Goal: Task Accomplishment & Management: Complete application form

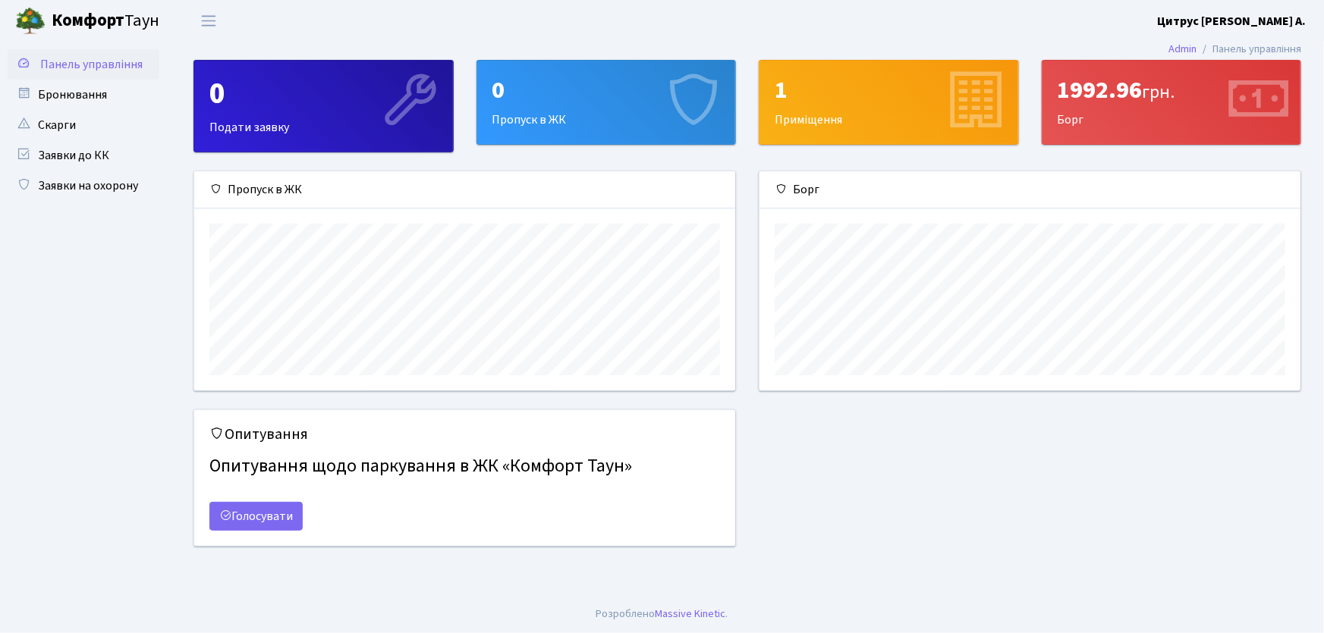
scroll to position [219, 541]
click at [131, 180] on link "Заявки на охорону" at bounding box center [84, 186] width 152 height 30
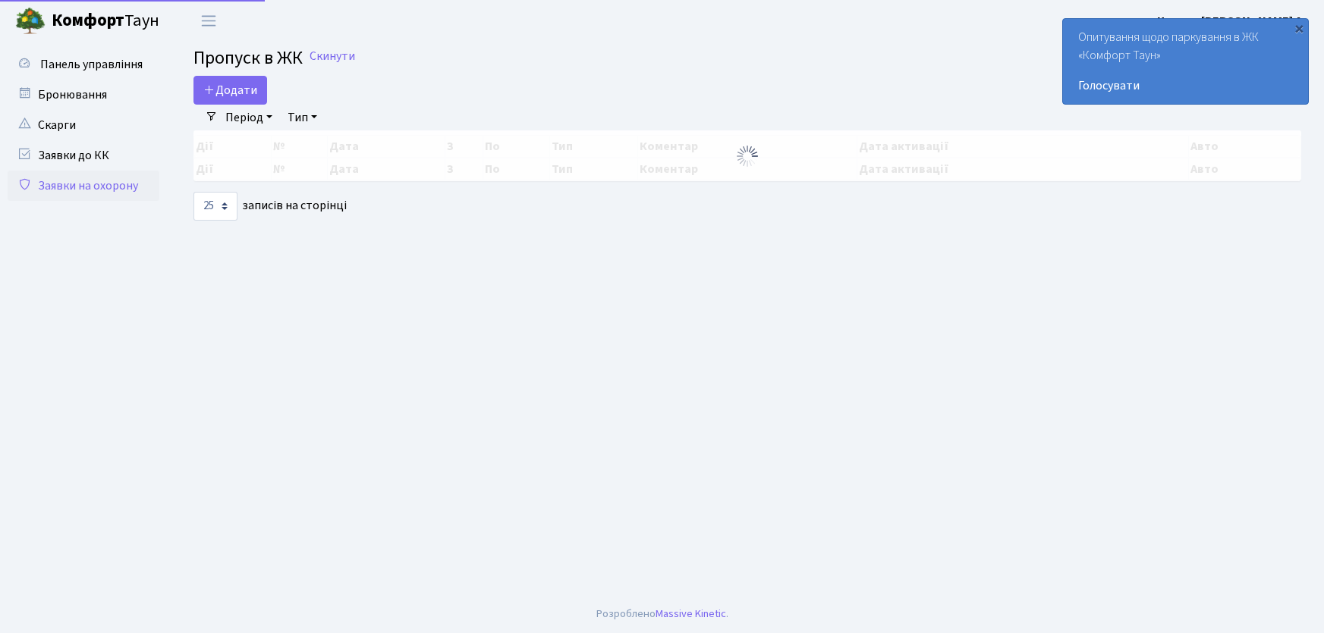
select select "25"
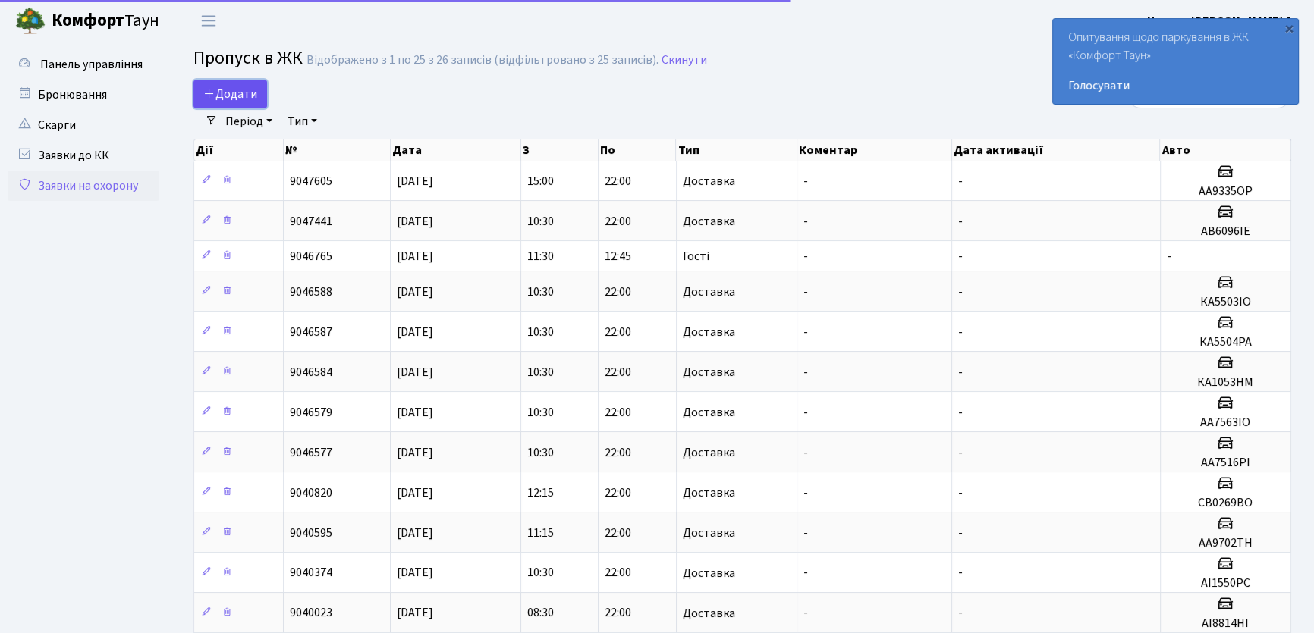
click at [252, 93] on span "Додати" at bounding box center [230, 94] width 54 height 17
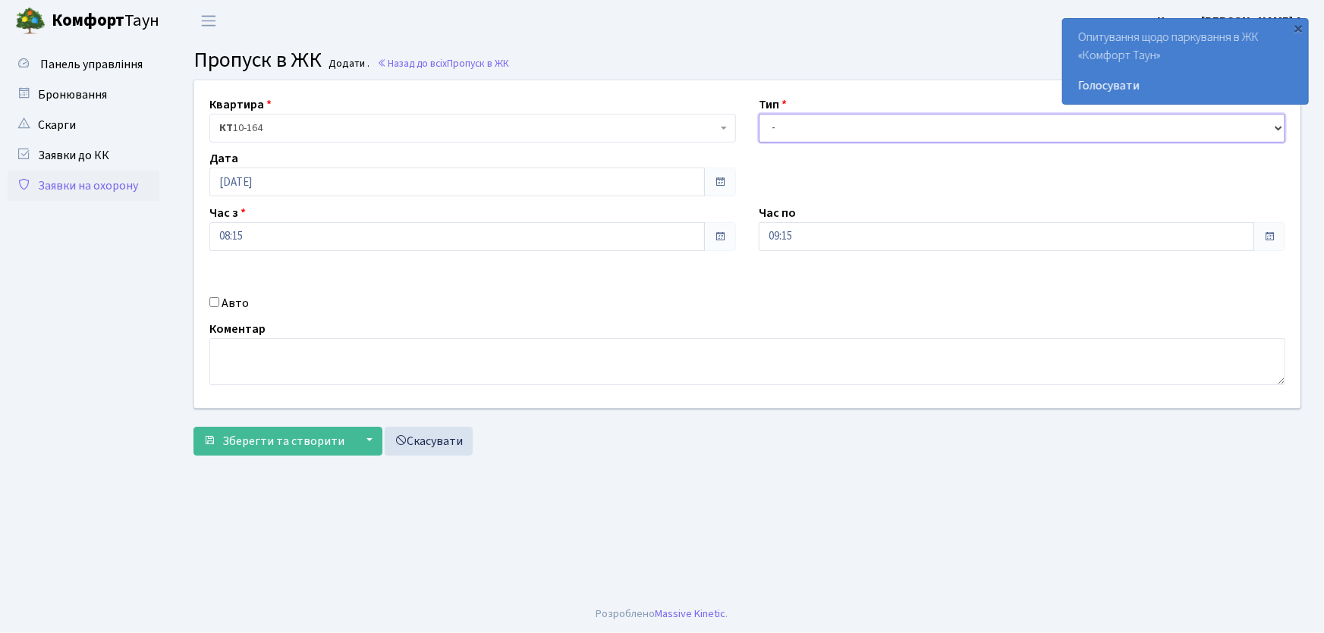
drag, startPoint x: 785, startPoint y: 127, endPoint x: 793, endPoint y: 138, distance: 13.1
click at [785, 127] on select "- Доставка Таксі Гості Сервіс" at bounding box center [1022, 128] width 527 height 29
select select "1"
click at [759, 114] on select "- Доставка Таксі Гості Сервіс" at bounding box center [1022, 128] width 527 height 29
click at [733, 250] on div "Квартира <b>КТ</b>&nbsp;&nbsp;&nbsp;&nbsp;10-164 КТ 10-164 Тип - Доставка Таксі…" at bounding box center [747, 244] width 1129 height 328
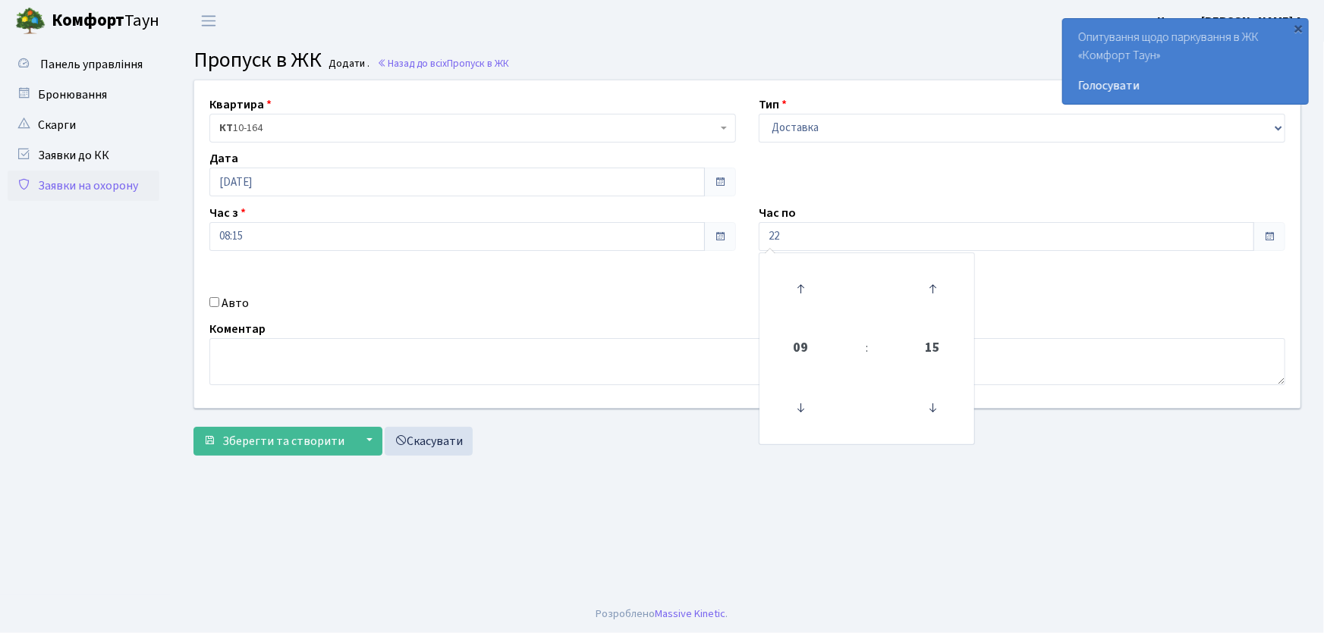
type input "22:00"
click at [212, 300] on input "Авто" at bounding box center [214, 302] width 10 height 10
checkbox input "true"
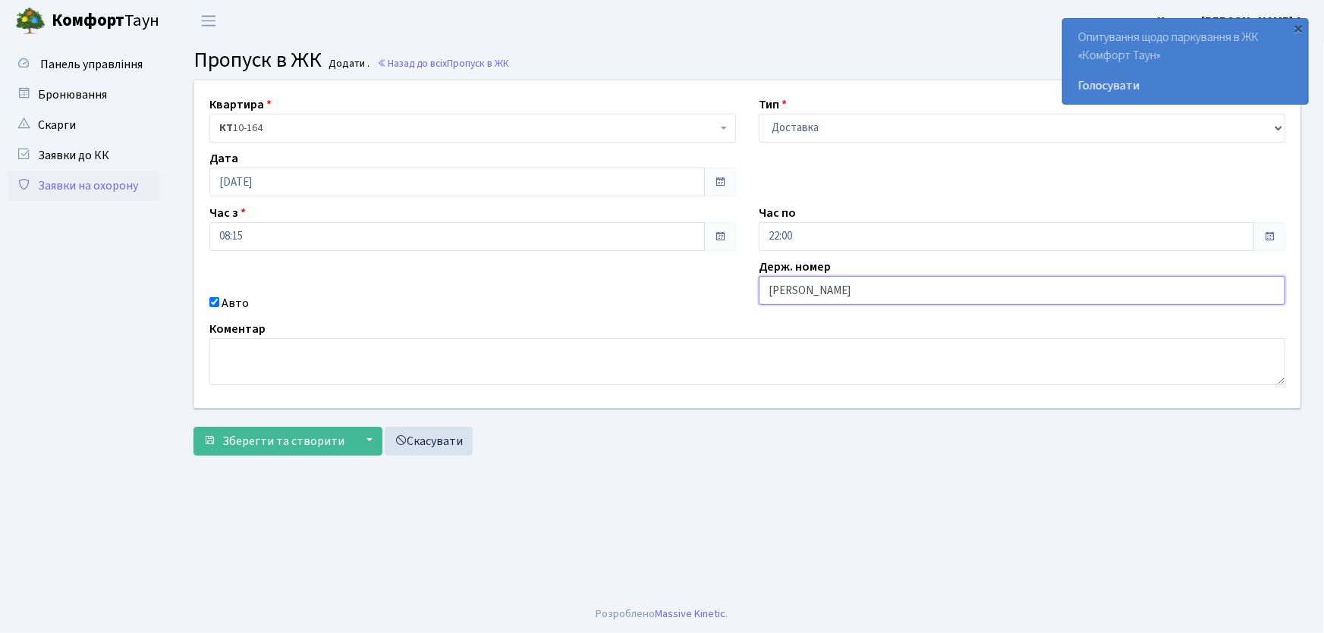
type input "АА7563ІО"
click at [193, 427] on button "Зберегти та створити" at bounding box center [273, 441] width 161 height 29
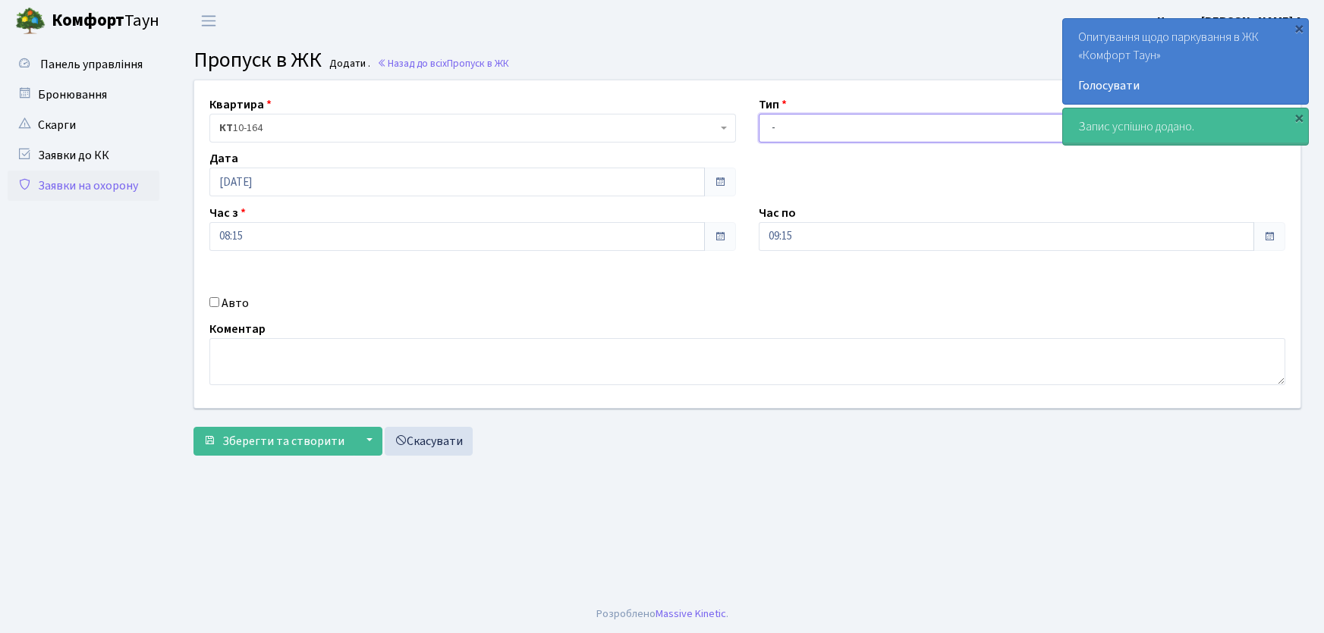
drag, startPoint x: 0, startPoint y: 0, endPoint x: 794, endPoint y: 137, distance: 806.0
click at [794, 128] on select "- Доставка Таксі Гості Сервіс" at bounding box center [1022, 128] width 527 height 29
select select "1"
click at [759, 114] on select "- Доставка Таксі Гості Сервіс" at bounding box center [1022, 128] width 527 height 29
drag, startPoint x: 806, startPoint y: 240, endPoint x: 745, endPoint y: 239, distance: 61.5
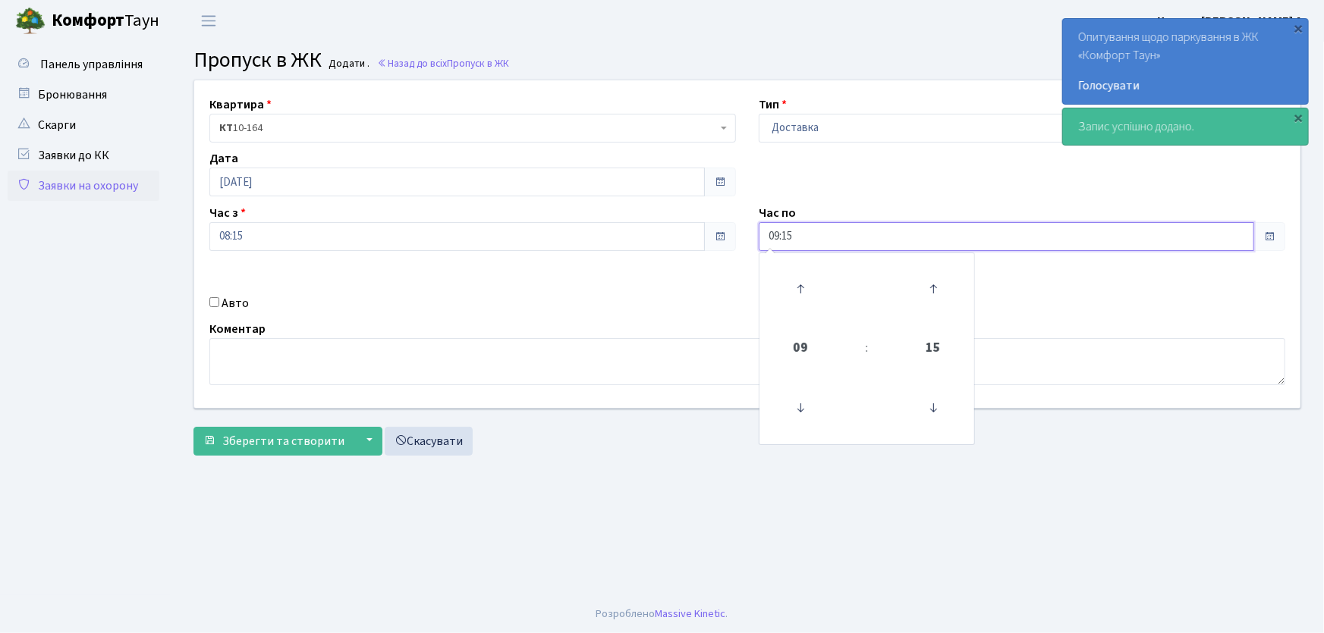
click at [745, 239] on div "Квартира <b>КТ</b>&nbsp;&nbsp;&nbsp;&nbsp;10-164 КТ 10-164 Тип - Доставка Таксі…" at bounding box center [747, 244] width 1129 height 328
type input "22:00"
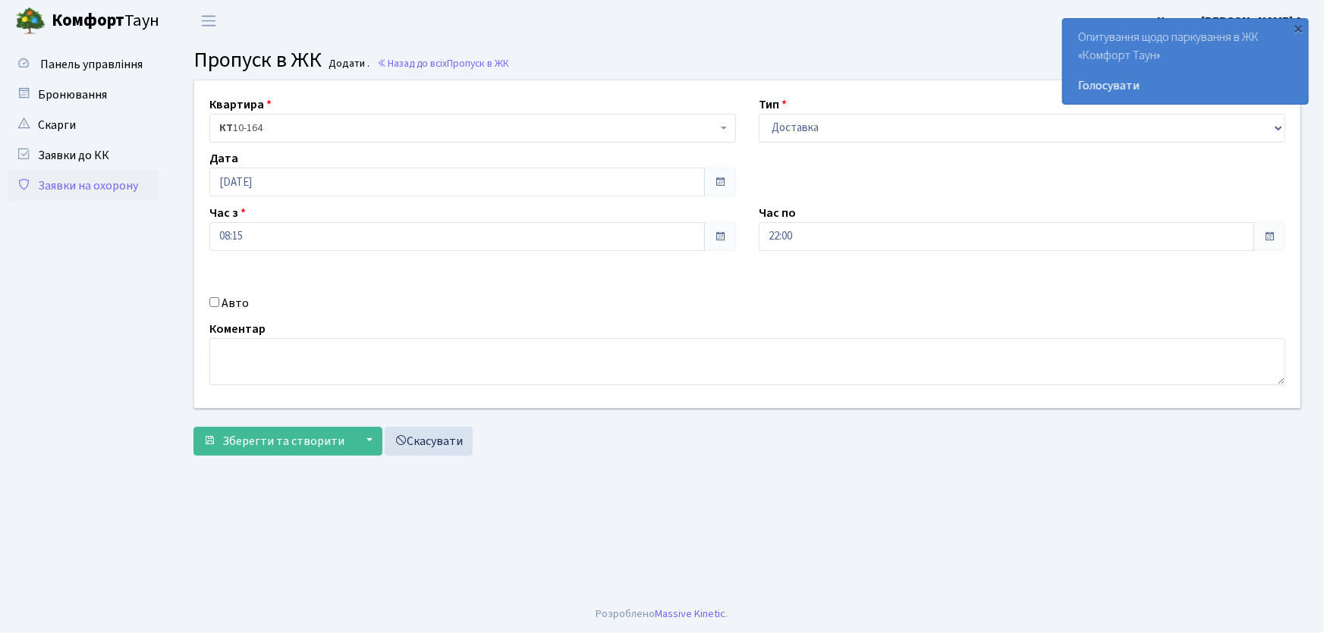
click at [212, 305] on input "Авто" at bounding box center [214, 302] width 10 height 10
checkbox input "true"
type input "АА9702ТН"
click at [193, 427] on button "Зберегти та створити" at bounding box center [273, 441] width 161 height 29
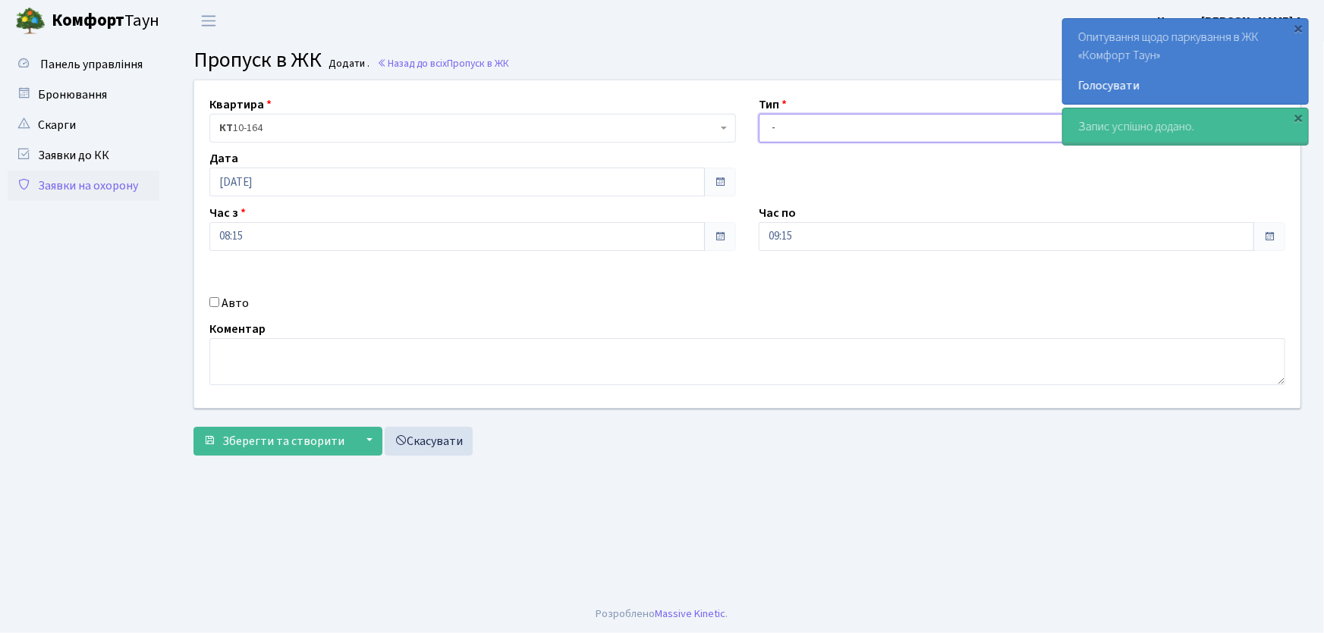
drag, startPoint x: 792, startPoint y: 134, endPoint x: 797, endPoint y: 141, distance: 8.6
click at [793, 134] on select "- Доставка Таксі Гості Сервіс" at bounding box center [1022, 128] width 527 height 29
select select "1"
click at [759, 114] on select "- Доставка Таксі Гості Сервіс" at bounding box center [1022, 128] width 527 height 29
drag, startPoint x: 820, startPoint y: 242, endPoint x: 752, endPoint y: 240, distance: 68.3
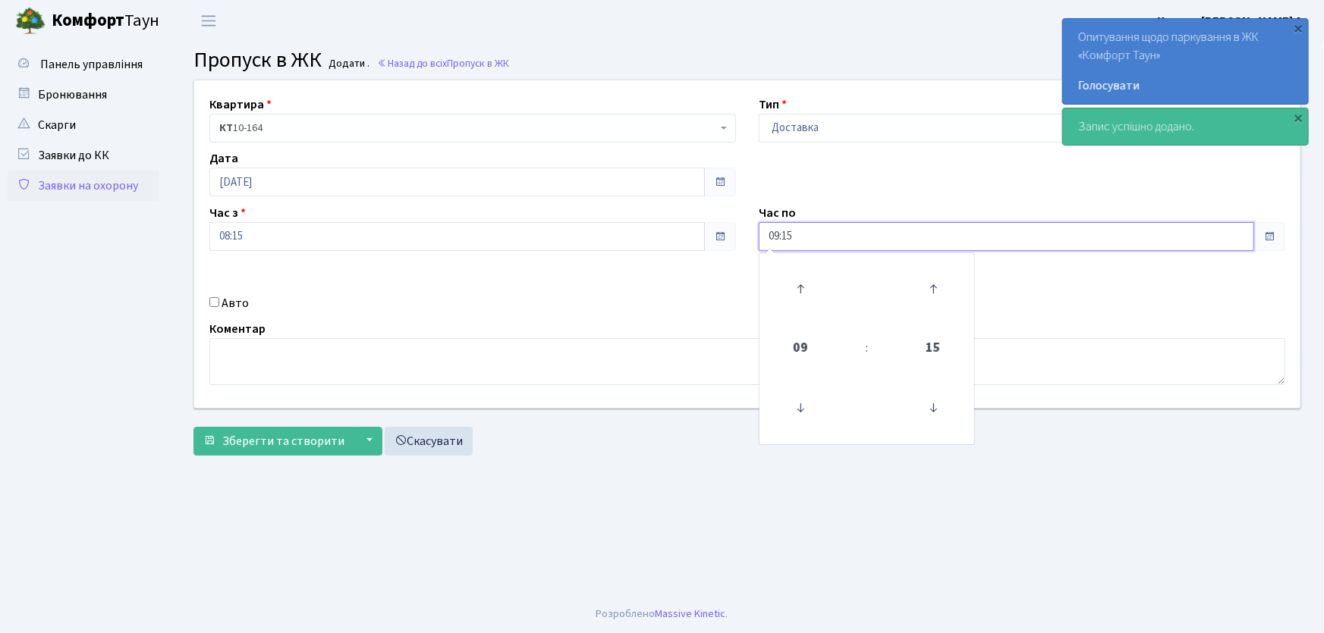
click at [752, 240] on div "Час по 09:15 09 : 15 00 01 02 03 04 05 06 07 08 09 10 11 12 13 14 15 16 17 18 1…" at bounding box center [1021, 227] width 549 height 47
type input "22:00"
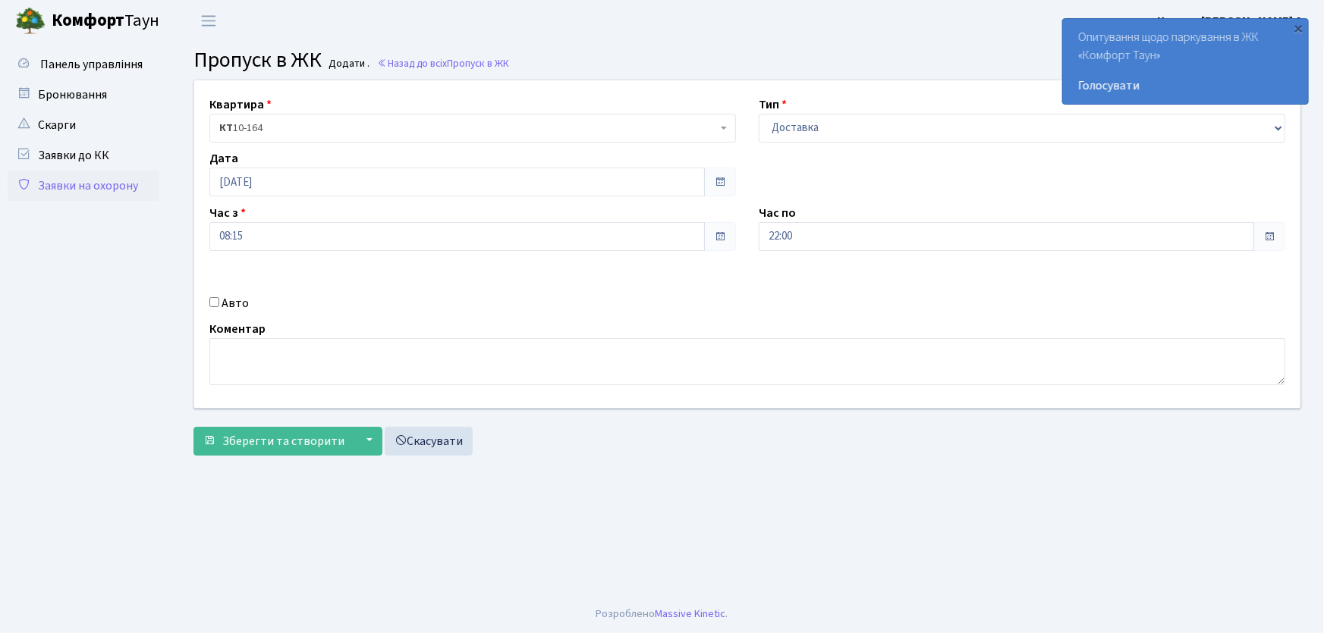
drag, startPoint x: 217, startPoint y: 301, endPoint x: 244, endPoint y: 308, distance: 27.4
click at [217, 302] on input "Авто" at bounding box center [214, 302] width 10 height 10
checkbox input "true"
type input "АА9335ОР"
click at [193, 427] on button "Зберегти та створити" at bounding box center [273, 441] width 161 height 29
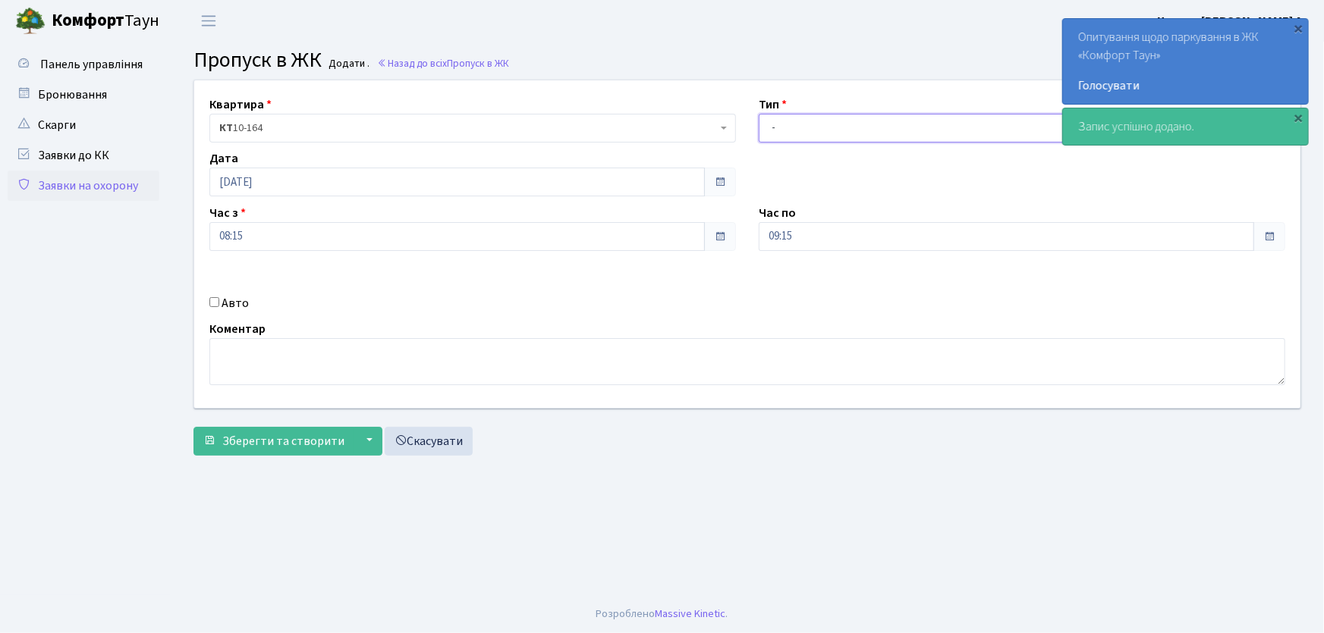
click at [789, 139] on select "- Доставка Таксі Гості Сервіс" at bounding box center [1022, 128] width 527 height 29
select select "1"
click at [759, 114] on select "- Доставка Таксі Гості Сервіс" at bounding box center [1022, 128] width 527 height 29
drag, startPoint x: 795, startPoint y: 234, endPoint x: 719, endPoint y: 241, distance: 76.2
click at [721, 240] on div "Квартира <b>КТ</b>&nbsp;&nbsp;&nbsp;&nbsp;10-164 КТ 10-164 Тип - Доставка Таксі…" at bounding box center [747, 244] width 1129 height 328
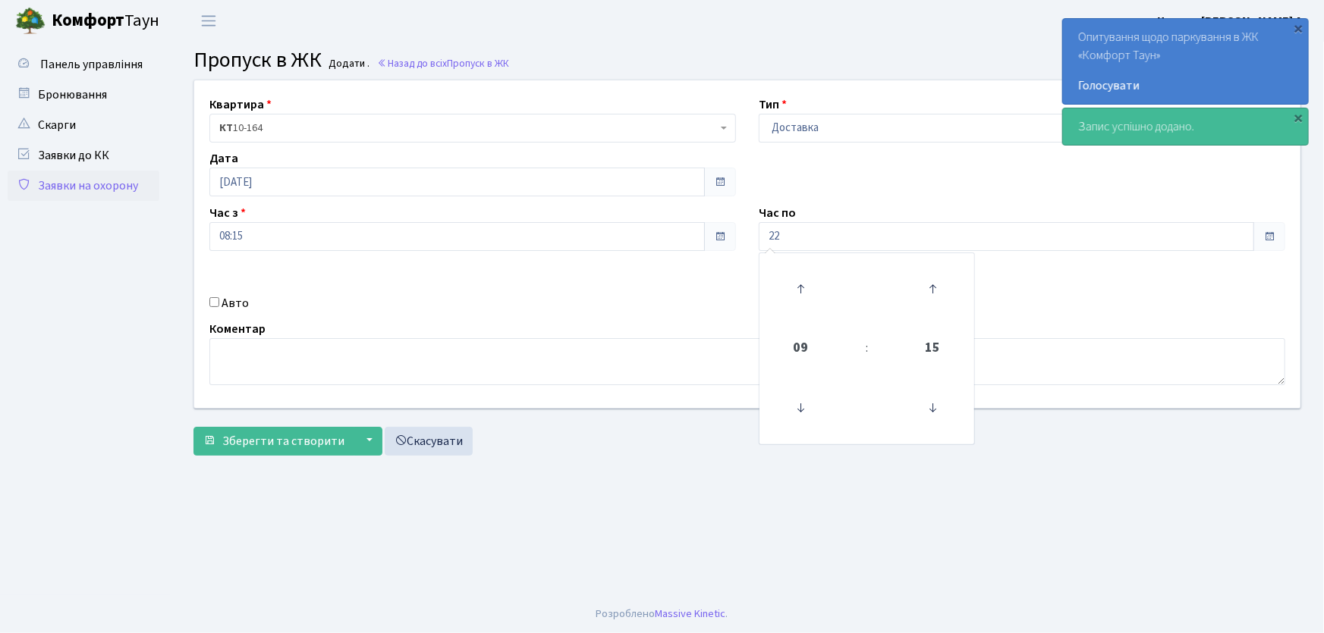
type input "22:00"
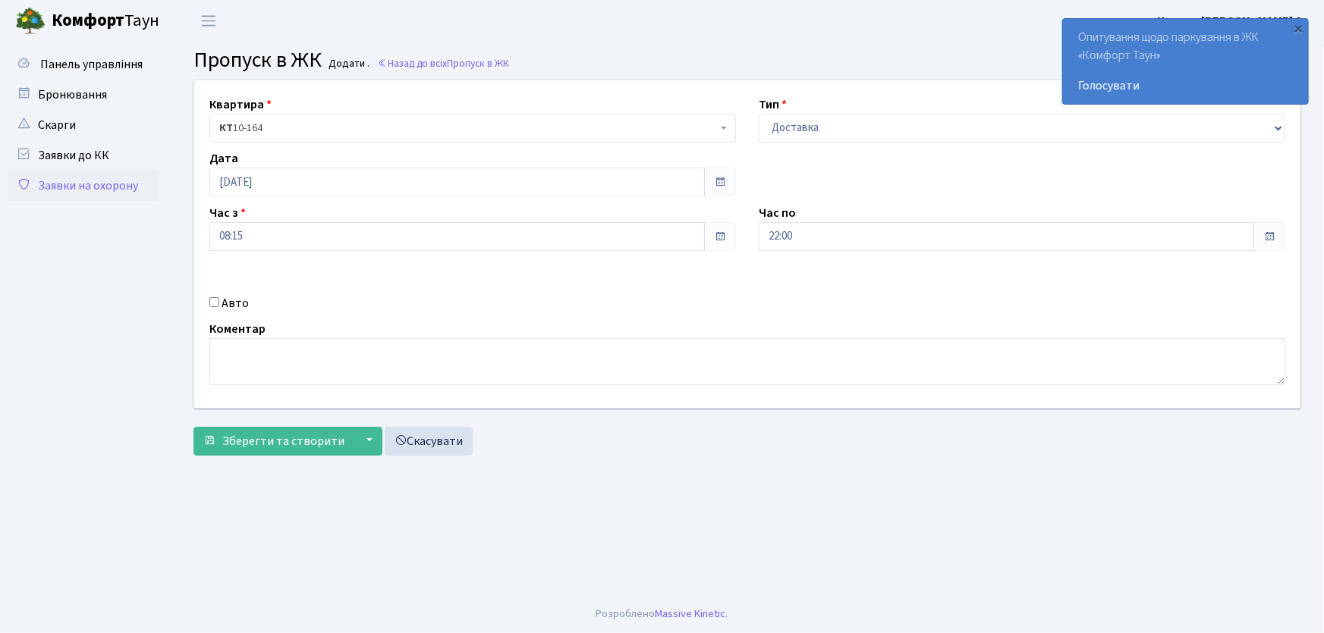
click at [214, 303] on input "Авто" at bounding box center [214, 302] width 10 height 10
checkbox input "true"
type input "КА1053НМ"
click at [193, 427] on button "Зберегти та створити" at bounding box center [273, 441] width 161 height 29
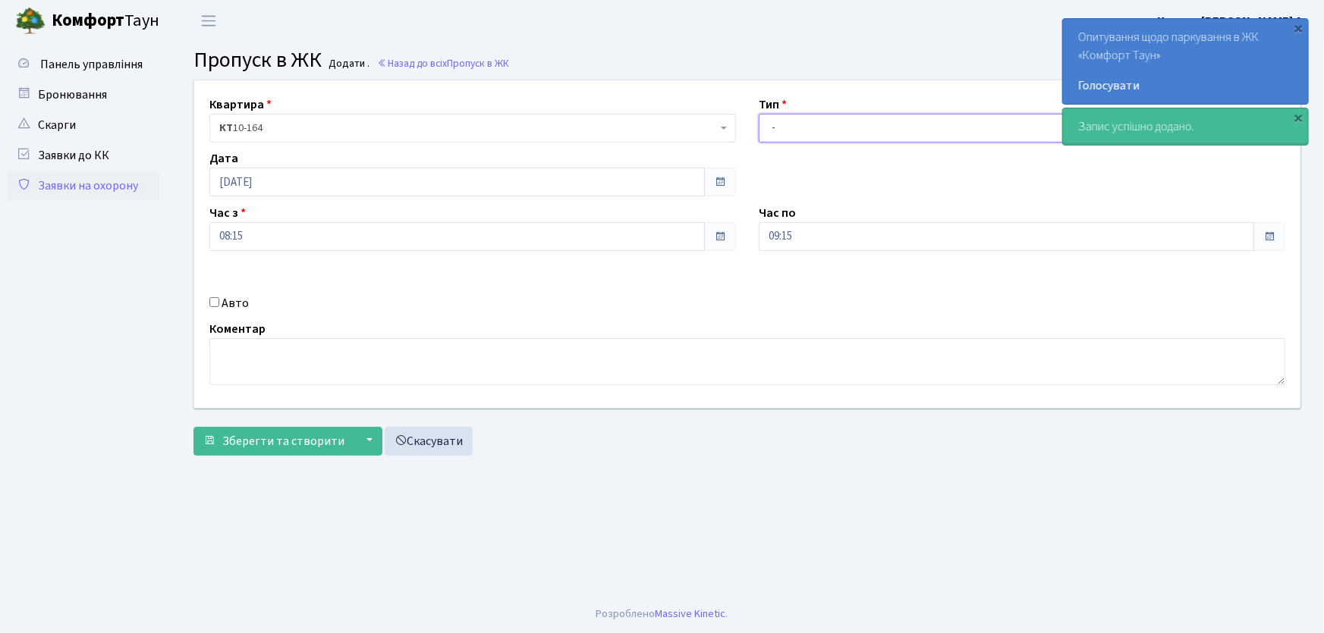
drag, startPoint x: 0, startPoint y: 0, endPoint x: 799, endPoint y: 131, distance: 809.6
click at [799, 131] on select "- Доставка Таксі Гості Сервіс" at bounding box center [1022, 128] width 527 height 29
select select "1"
click at [759, 114] on select "- Доставка Таксі Гості Сервіс" at bounding box center [1022, 128] width 527 height 29
drag, startPoint x: 799, startPoint y: 237, endPoint x: 765, endPoint y: 237, distance: 34.1
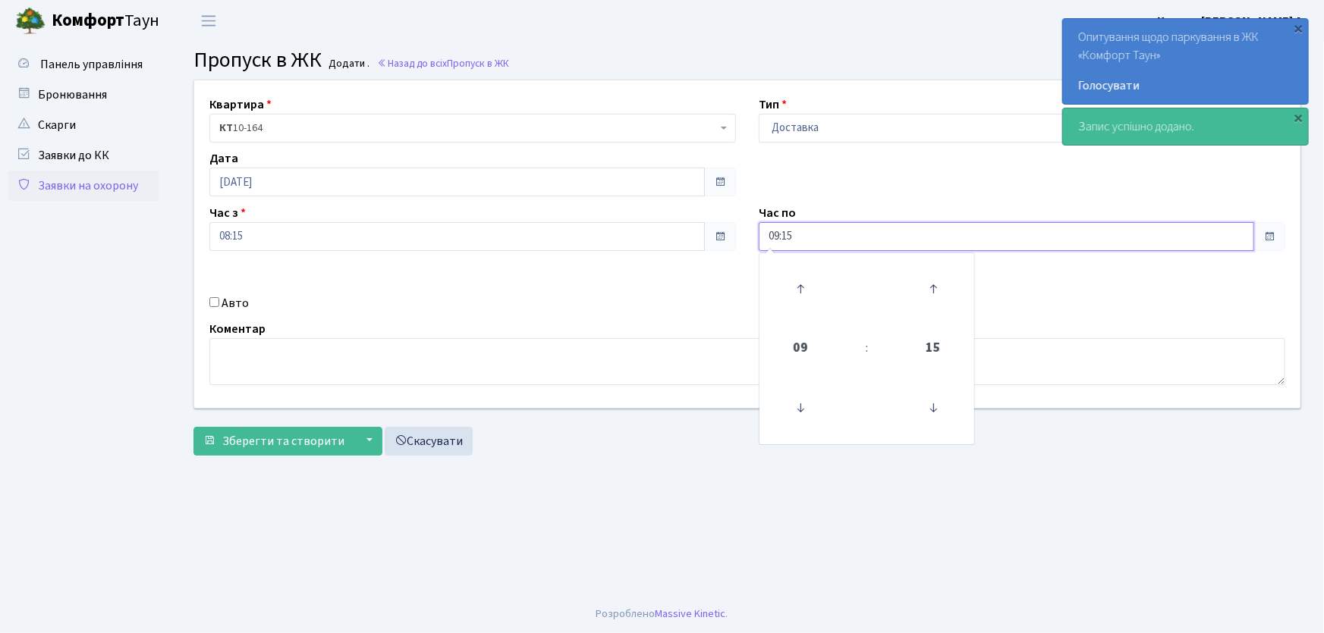
click at [765, 237] on input "09:15" at bounding box center [1006, 236] width 495 height 29
type input "22:00"
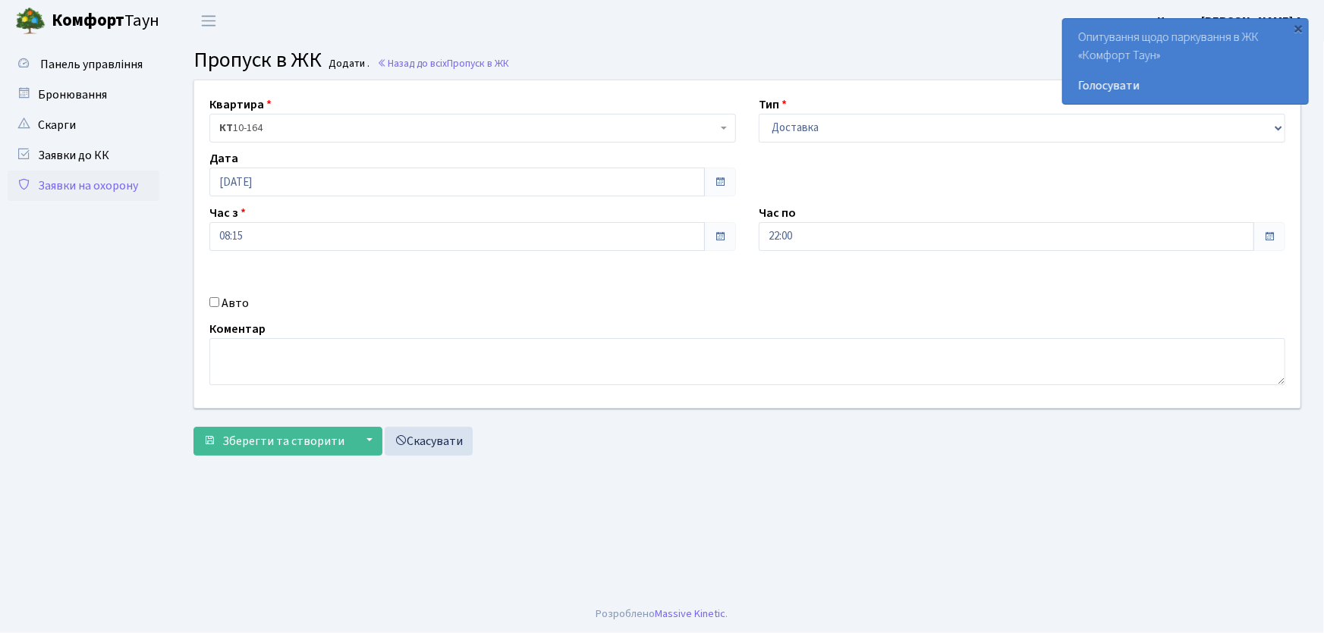
click at [216, 300] on input "Авто" at bounding box center [214, 302] width 10 height 10
checkbox input "true"
type input "КА5504РА"
click at [193, 427] on button "Зберегти та створити" at bounding box center [273, 441] width 161 height 29
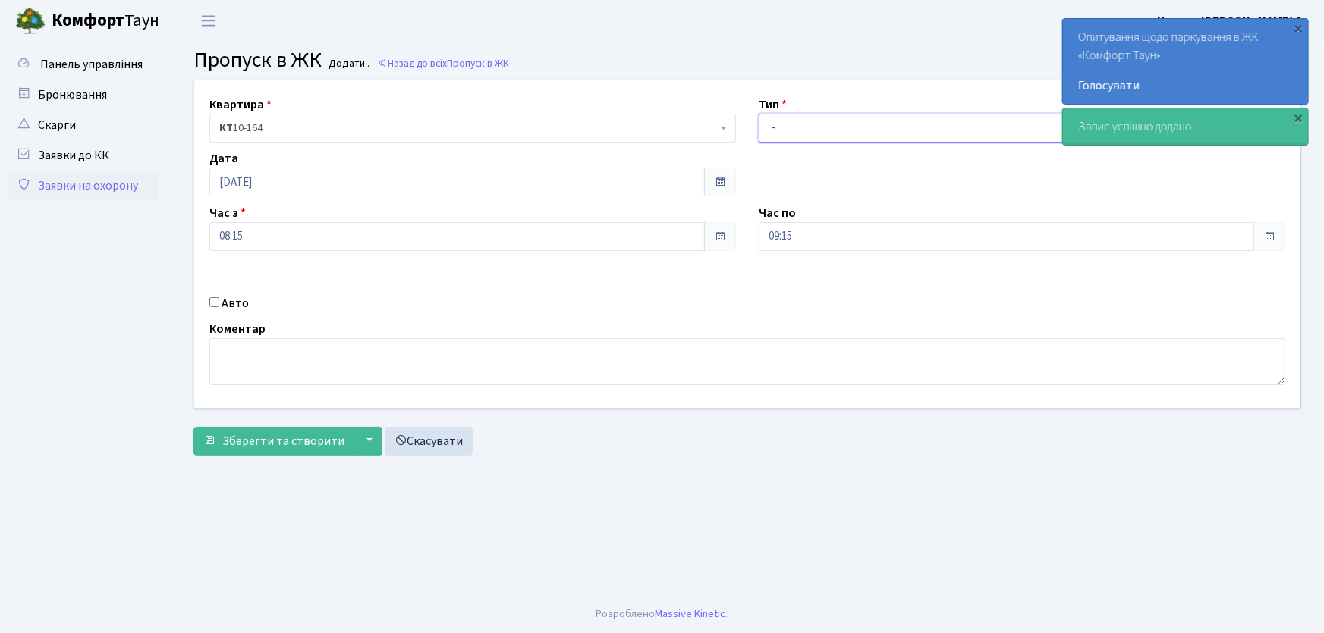
drag, startPoint x: 787, startPoint y: 132, endPoint x: 787, endPoint y: 140, distance: 7.6
click at [787, 132] on select "- Доставка Таксі Гості Сервіс" at bounding box center [1022, 128] width 527 height 29
select select "1"
click at [759, 114] on select "- Доставка Таксі Гості Сервіс" at bounding box center [1022, 128] width 527 height 29
drag, startPoint x: 796, startPoint y: 238, endPoint x: 743, endPoint y: 250, distance: 53.7
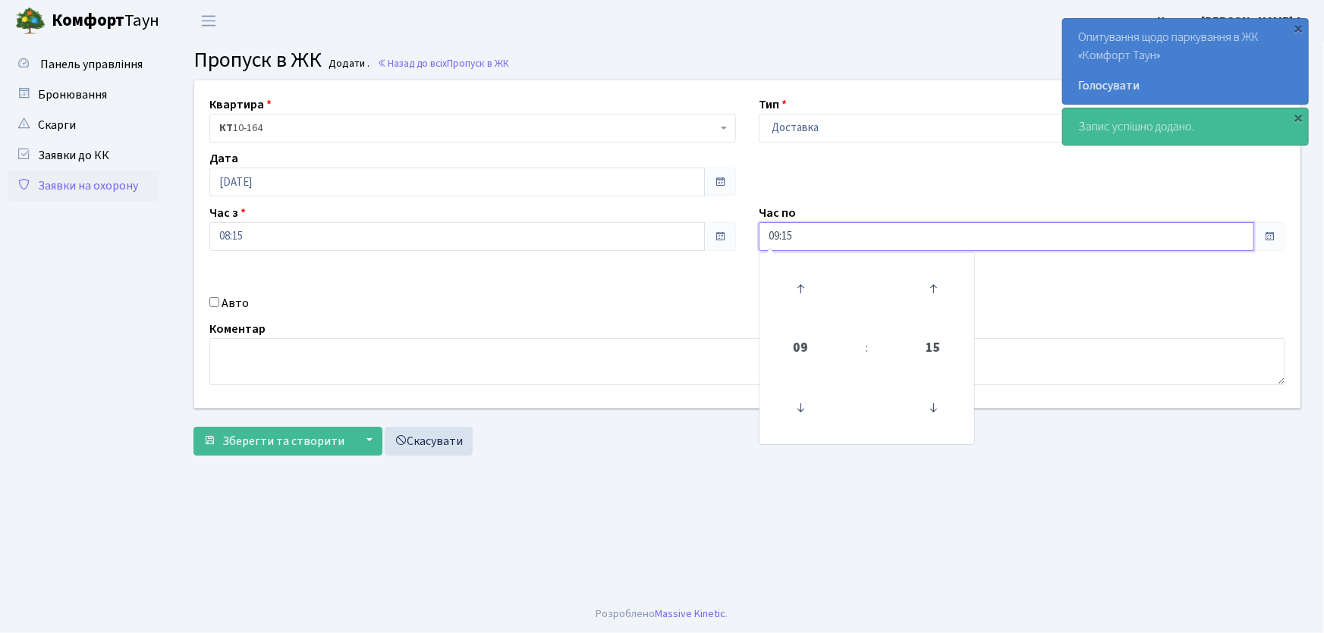
click at [747, 249] on div "Час по 09:15 09 : 15 00 01 02 03 04 05 06 07 08 09 10 11 12 13 14 15 16 17 18 1…" at bounding box center [1021, 227] width 549 height 47
type input "22:00"
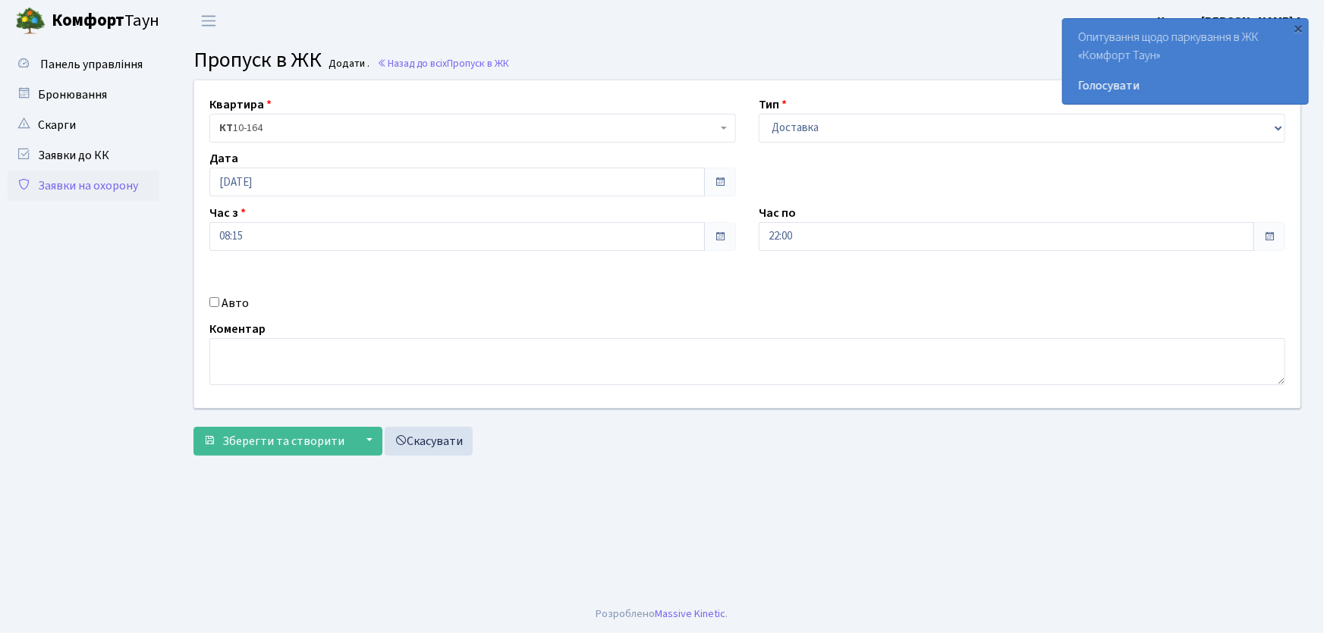
drag, startPoint x: 215, startPoint y: 305, endPoint x: 234, endPoint y: 313, distance: 21.4
click at [215, 306] on input "Авто" at bounding box center [214, 302] width 10 height 10
checkbox input "true"
type input "КА5503ІО"
click at [193, 427] on button "Зберегти та створити" at bounding box center [273, 441] width 161 height 29
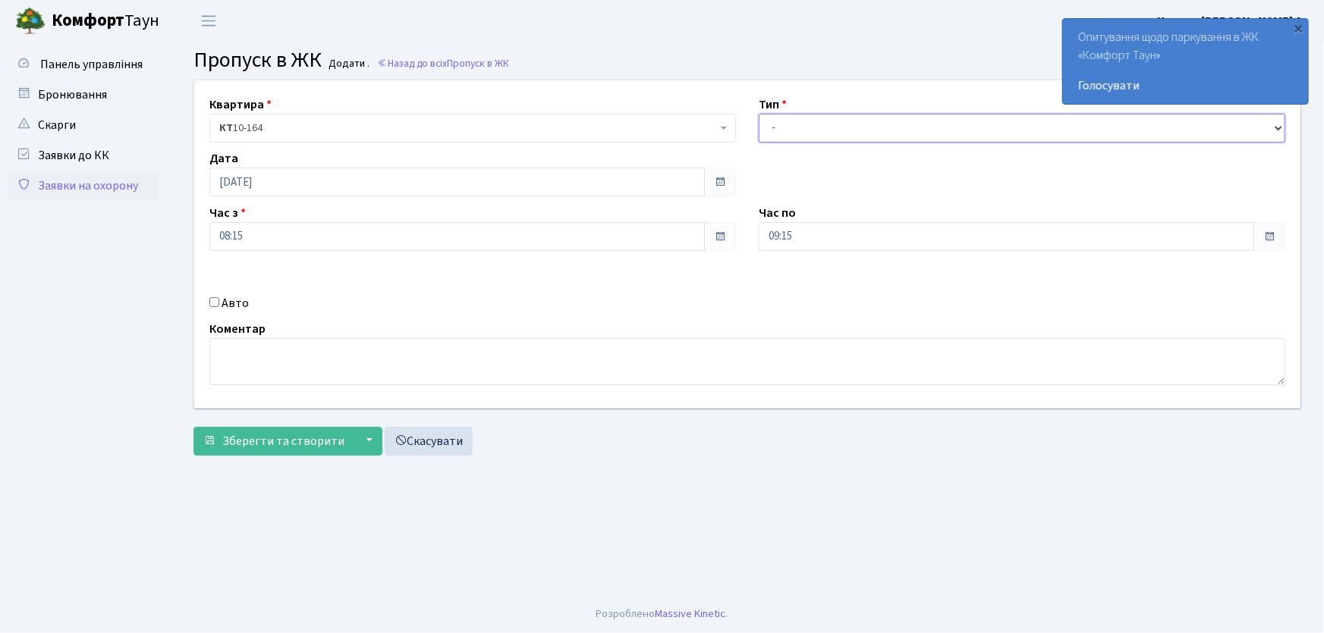
drag, startPoint x: 802, startPoint y: 127, endPoint x: 802, endPoint y: 140, distance: 13.7
click at [802, 127] on select "- Доставка Таксі Гості Сервіс" at bounding box center [1022, 128] width 527 height 29
select select "1"
click at [759, 114] on select "- Доставка Таксі Гості Сервіс" at bounding box center [1022, 128] width 527 height 29
drag, startPoint x: 811, startPoint y: 229, endPoint x: 745, endPoint y: 239, distance: 66.7
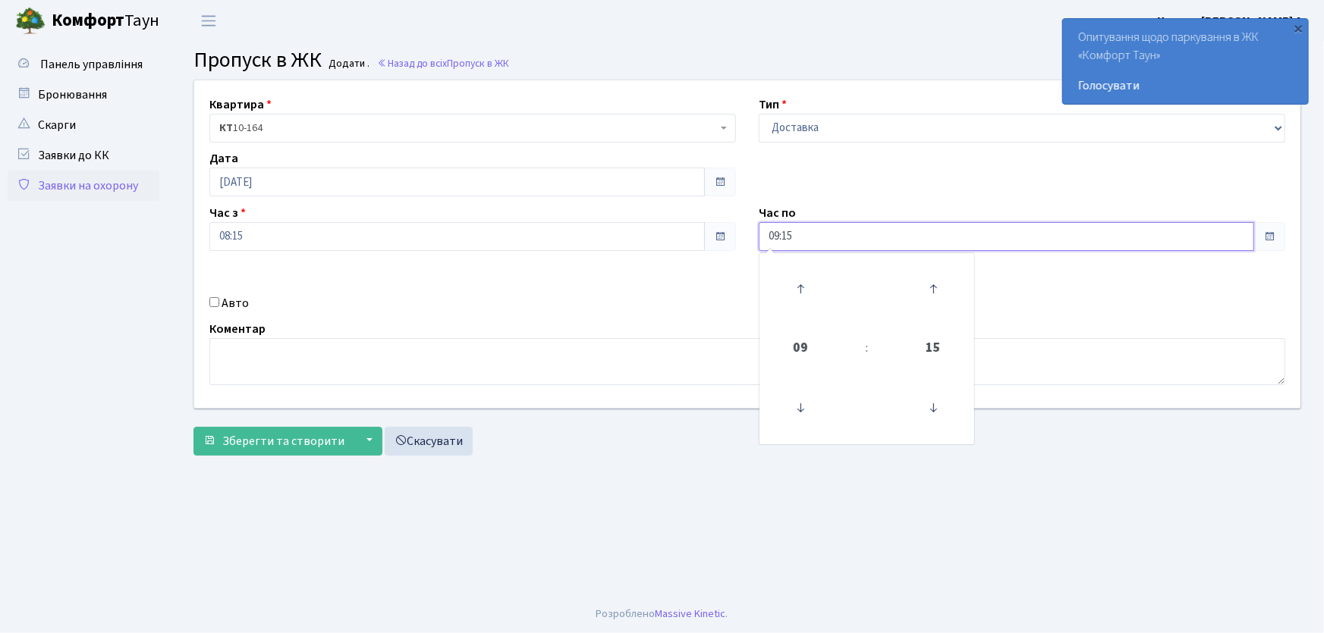
click at [745, 239] on div "Квартира <b>КТ</b>&nbsp;&nbsp;&nbsp;&nbsp;10-164 КТ 10-164 Тип - Доставка Таксі…" at bounding box center [747, 244] width 1129 height 328
type input "22:00"
click at [211, 303] on input "Авто" at bounding box center [214, 302] width 10 height 10
checkbox input "true"
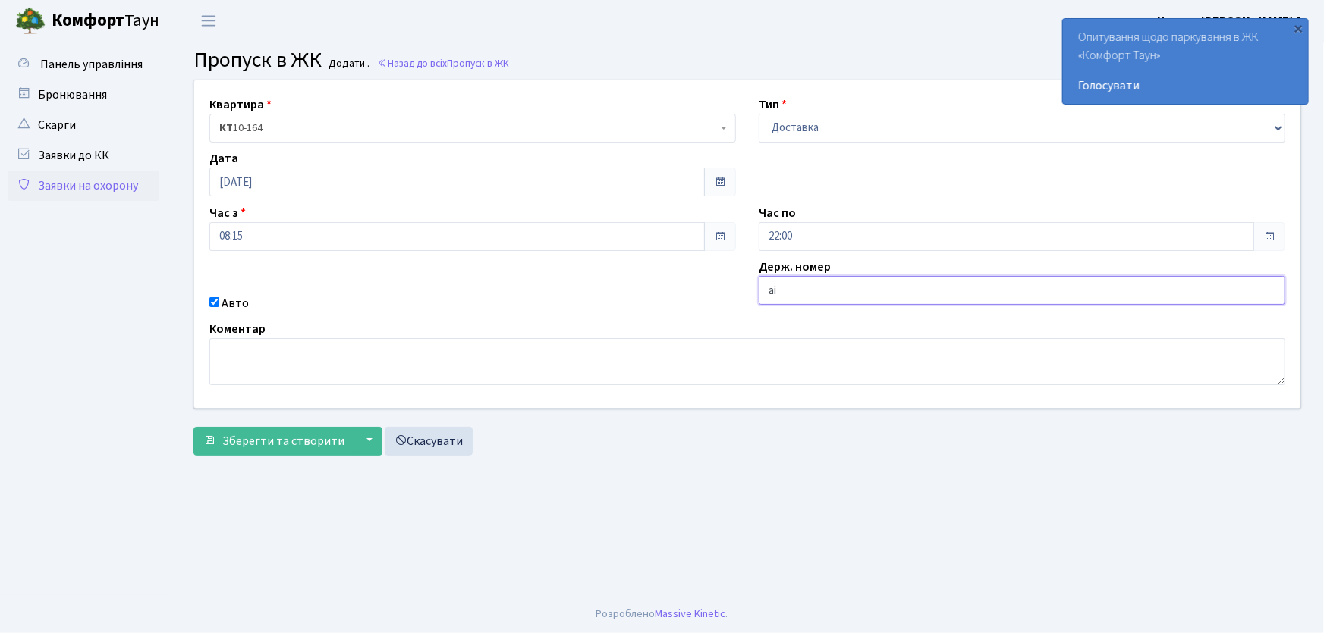
type input "АІ6013МС"
click at [193, 427] on button "Зберегти та створити" at bounding box center [273, 441] width 161 height 29
click at [110, 181] on link "Заявки на охорону" at bounding box center [84, 186] width 152 height 30
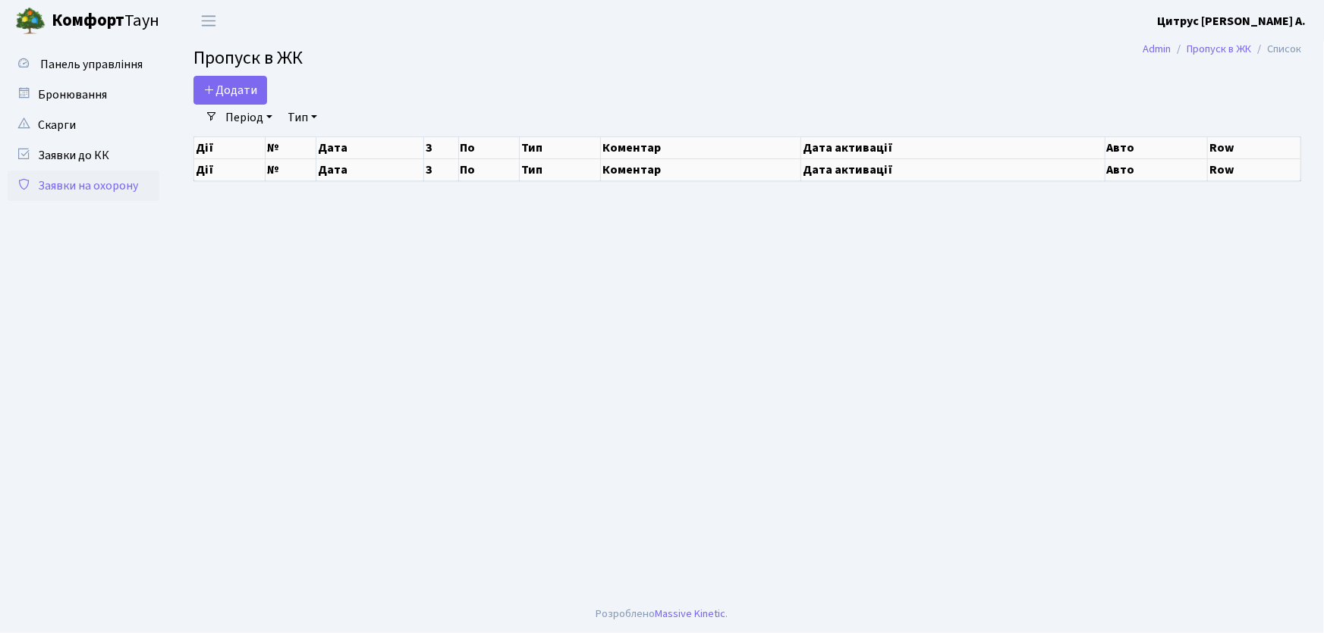
select select "25"
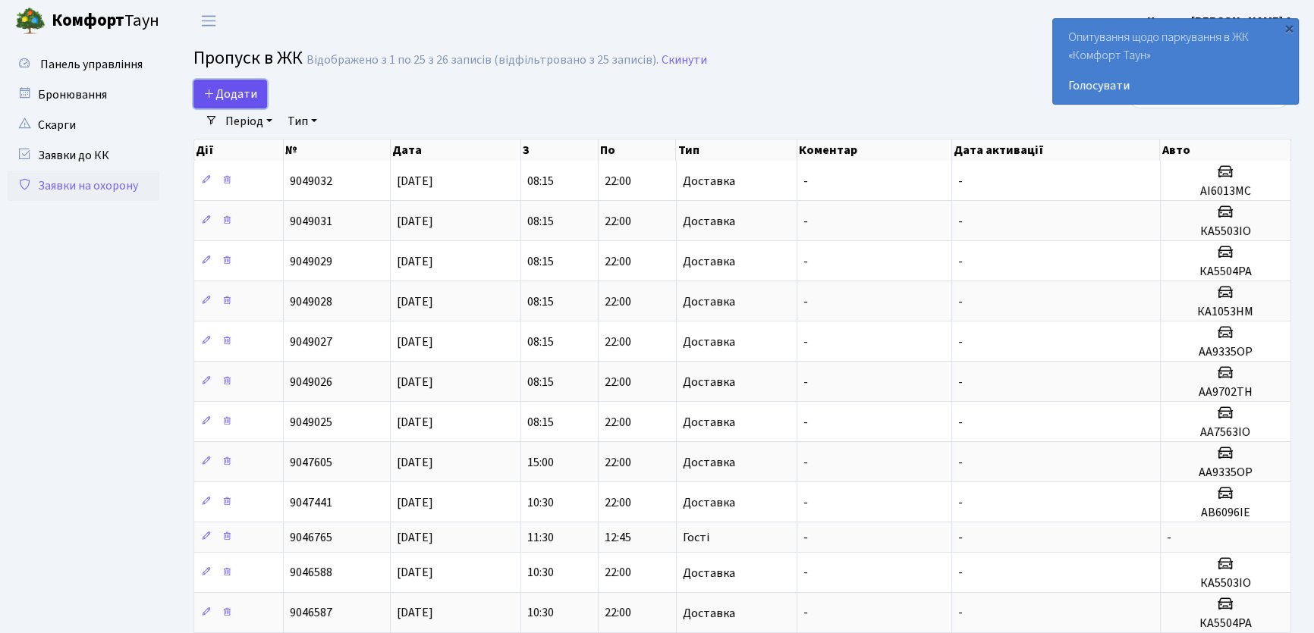
click at [231, 93] on span "Додати" at bounding box center [230, 94] width 54 height 17
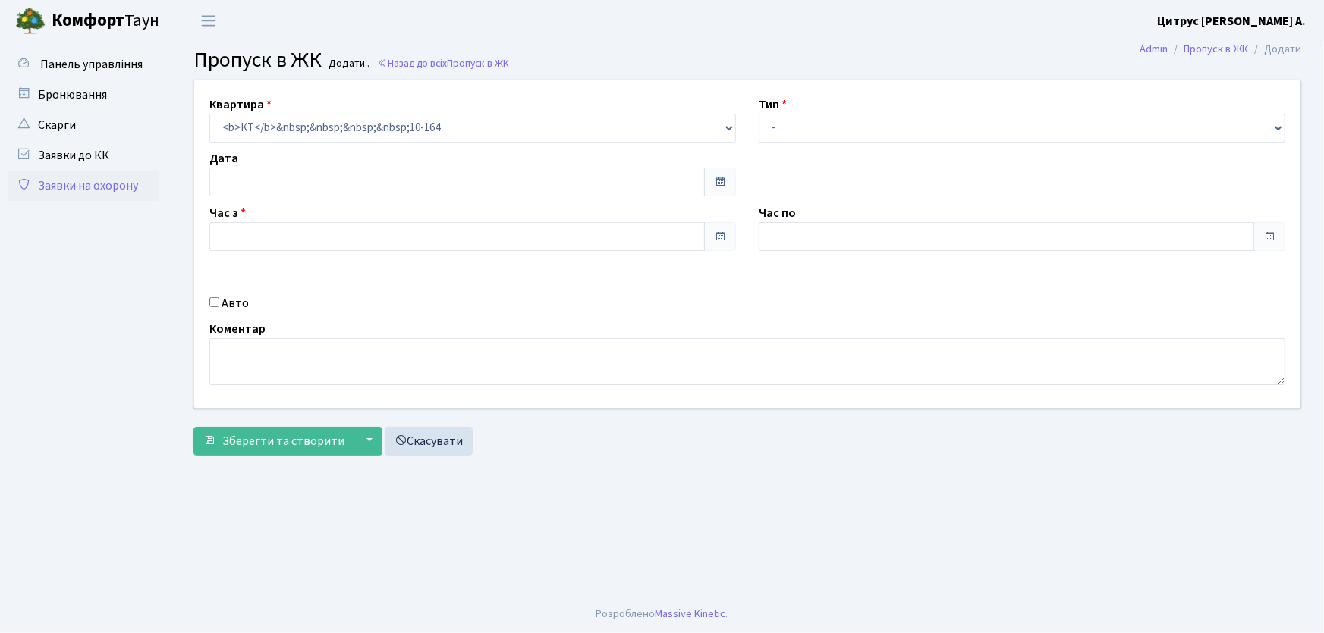
type input "[DATE]"
type input "08:15"
type input "09:30"
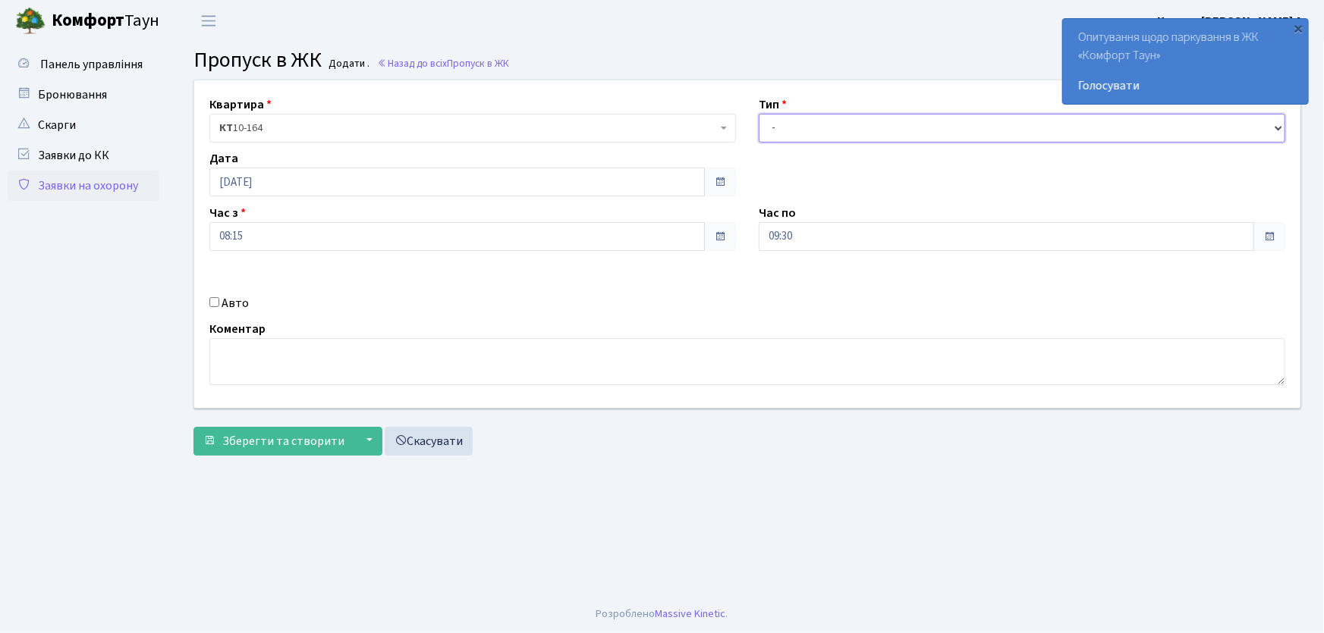
drag, startPoint x: 787, startPoint y: 126, endPoint x: 796, endPoint y: 141, distance: 17.3
click at [791, 133] on select "- Доставка Таксі Гості Сервіс" at bounding box center [1022, 128] width 527 height 29
select select "1"
click at [759, 114] on select "- Доставка Таксі Гості Сервіс" at bounding box center [1022, 128] width 527 height 29
drag, startPoint x: 750, startPoint y: 237, endPoint x: 712, endPoint y: 235, distance: 38.0
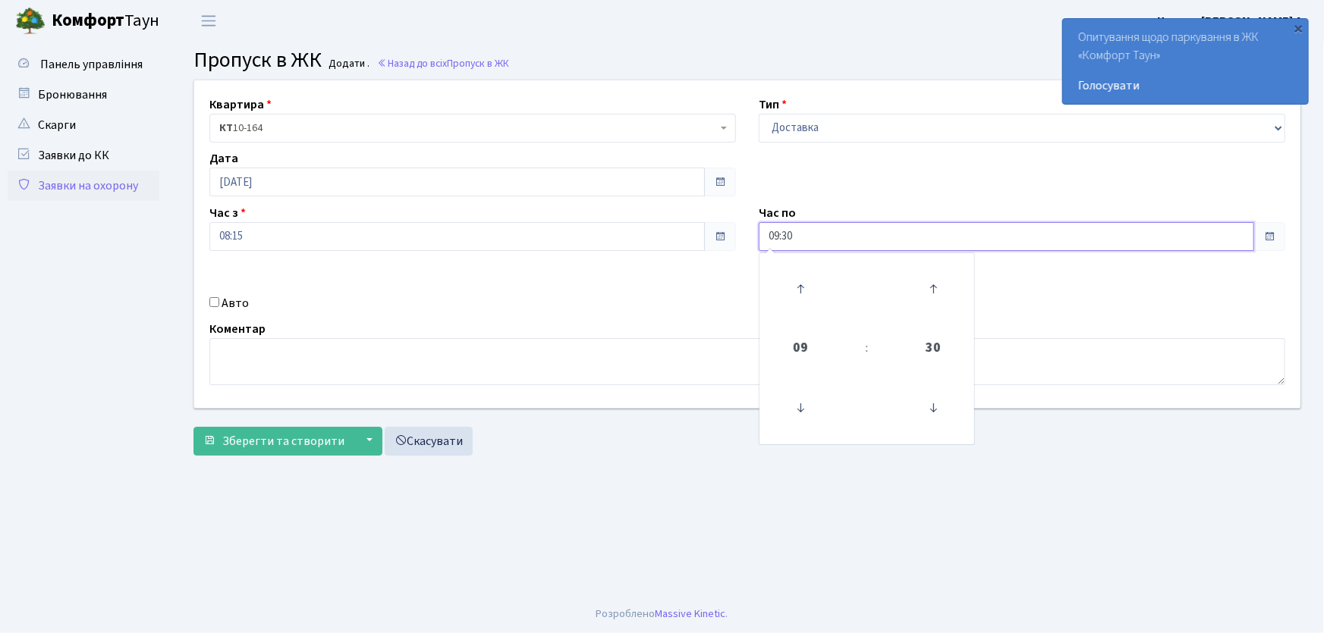
click at [717, 235] on div "Квартира <b>КТ</b>&nbsp;&nbsp;&nbsp;&nbsp;10-164 КТ 10-164 Тип - Доставка Таксі…" at bounding box center [747, 244] width 1129 height 328
type input "22:00"
click at [215, 301] on input "Авто" at bounding box center [214, 302] width 10 height 10
checkbox input "true"
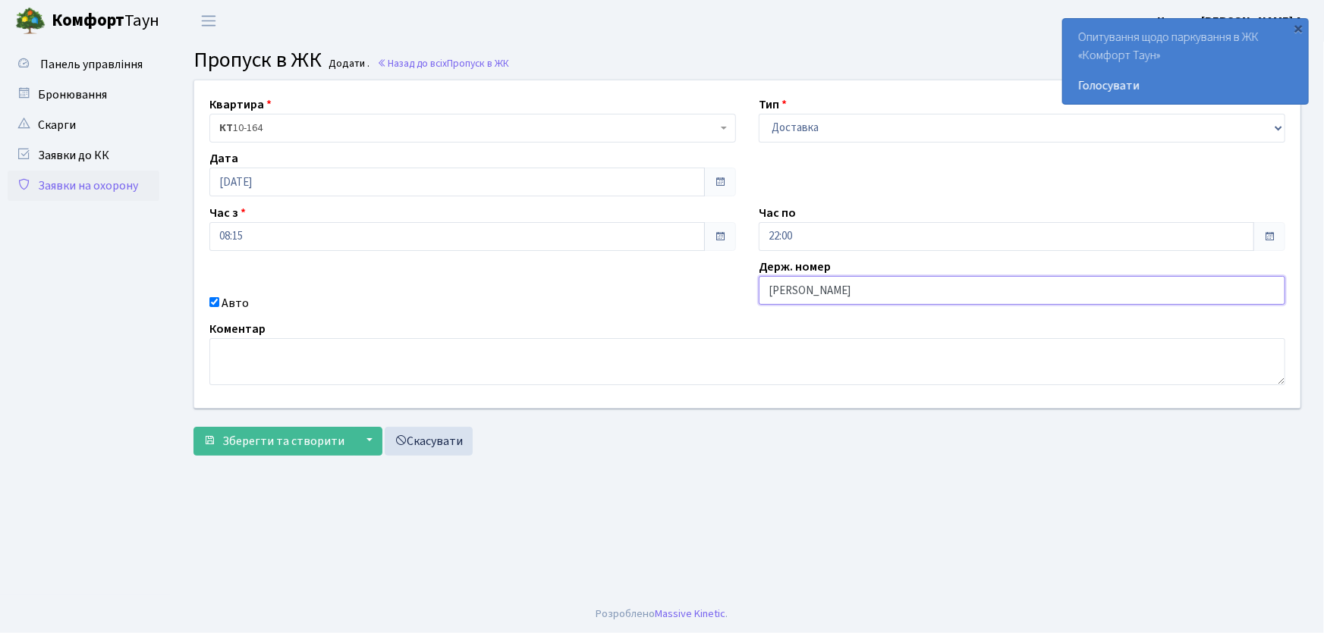
type input "АІ1550РС"
click at [193, 427] on button "Зберегти та створити" at bounding box center [273, 441] width 161 height 29
